Goal: Find specific page/section: Find specific page/section

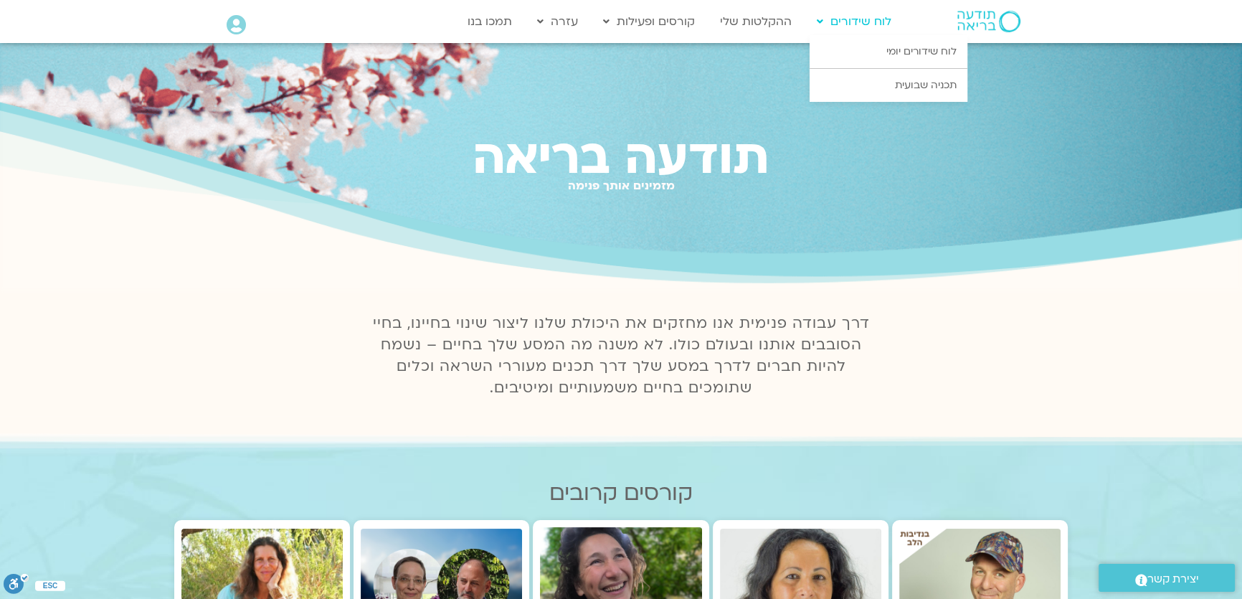
click at [872, 22] on link "לוח שידורים" at bounding box center [853, 21] width 89 height 27
click at [862, 59] on link "לוח שידורים יומי" at bounding box center [888, 51] width 158 height 33
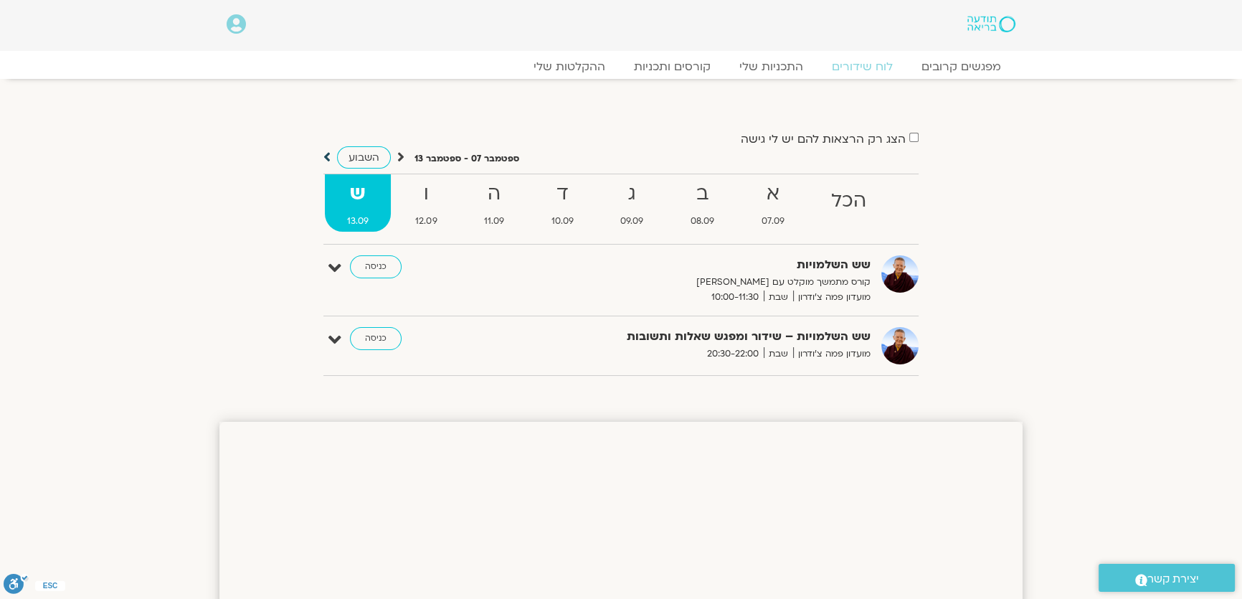
click at [326, 156] on icon at bounding box center [326, 157] width 7 height 14
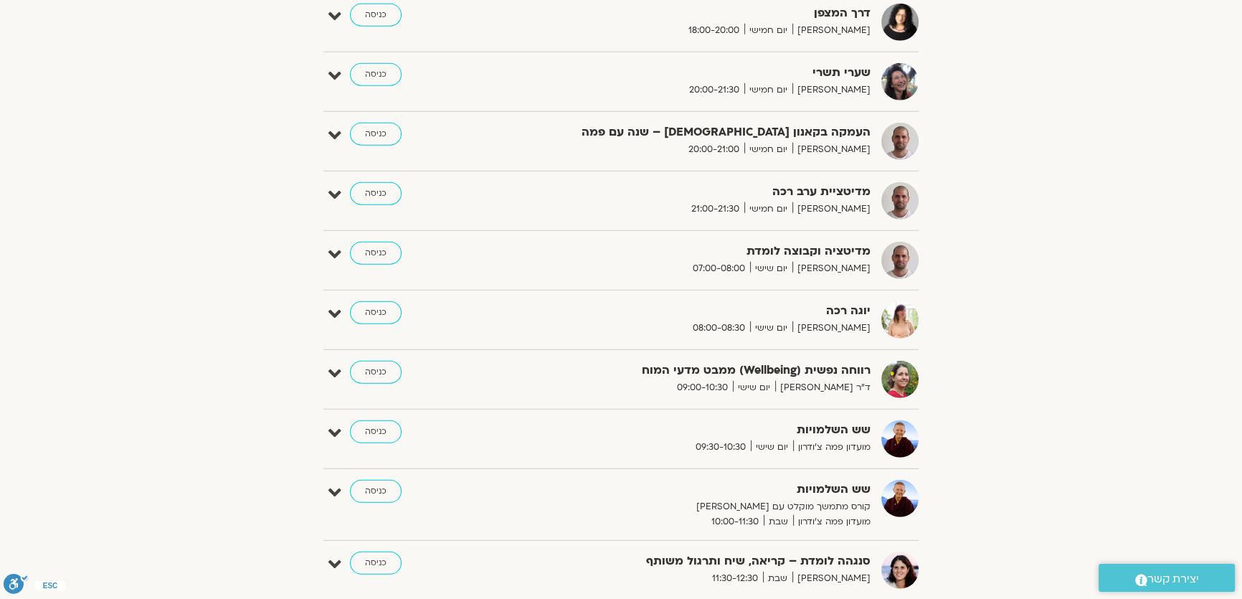
scroll to position [4823, 0]
